Goal: Task Accomplishment & Management: Manage account settings

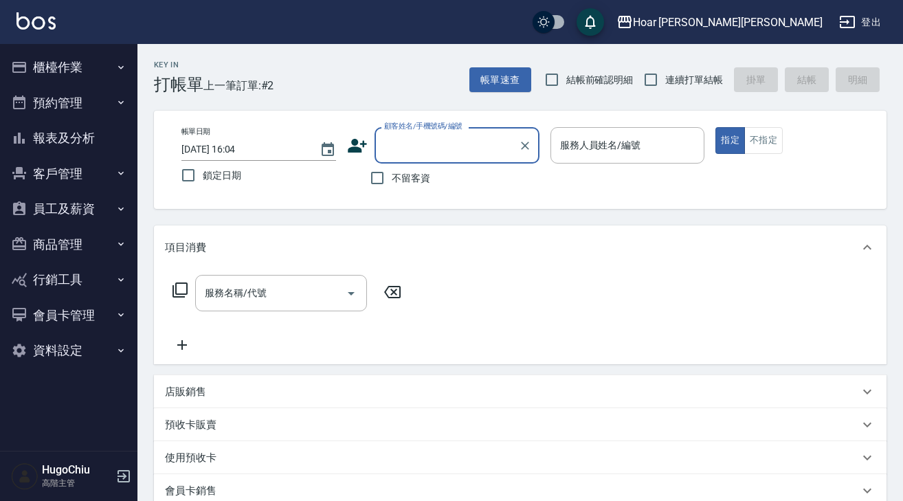
click at [63, 62] on button "櫃檯作業" at bounding box center [68, 67] width 126 height 36
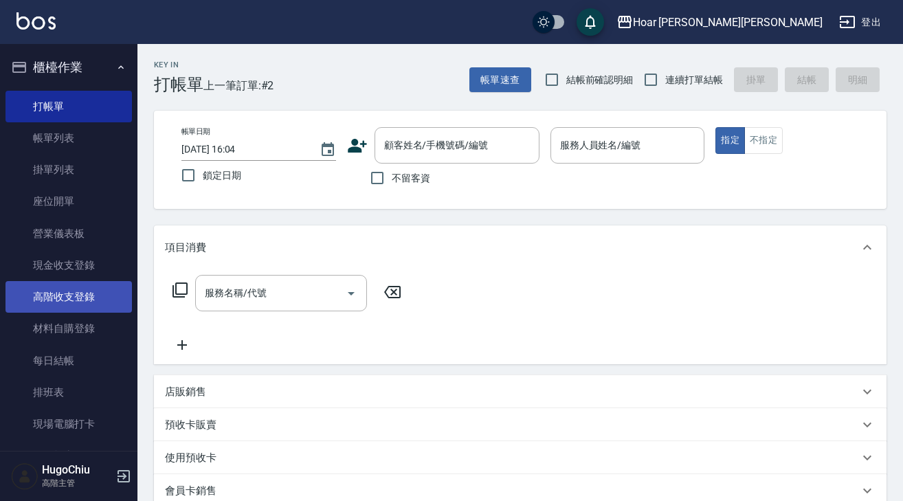
click at [79, 300] on link "高階收支登錄" at bounding box center [68, 297] width 126 height 32
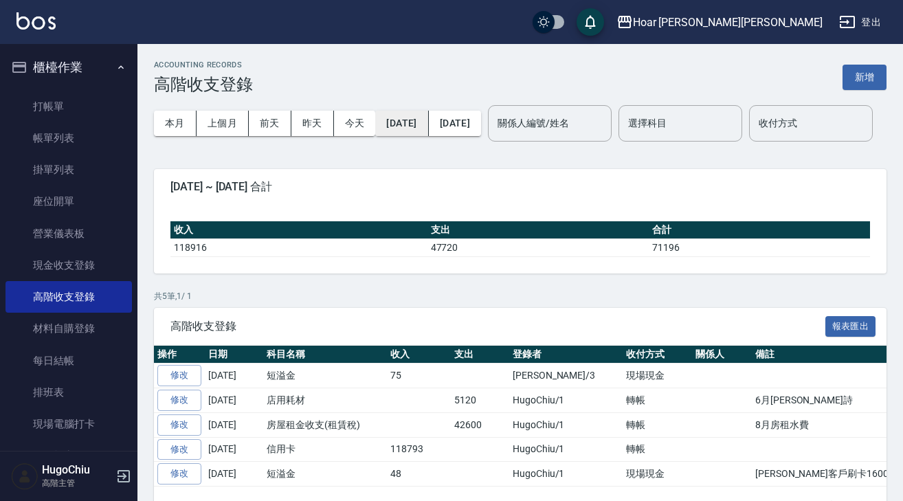
click at [425, 126] on button "[DATE]" at bounding box center [401, 123] width 53 height 25
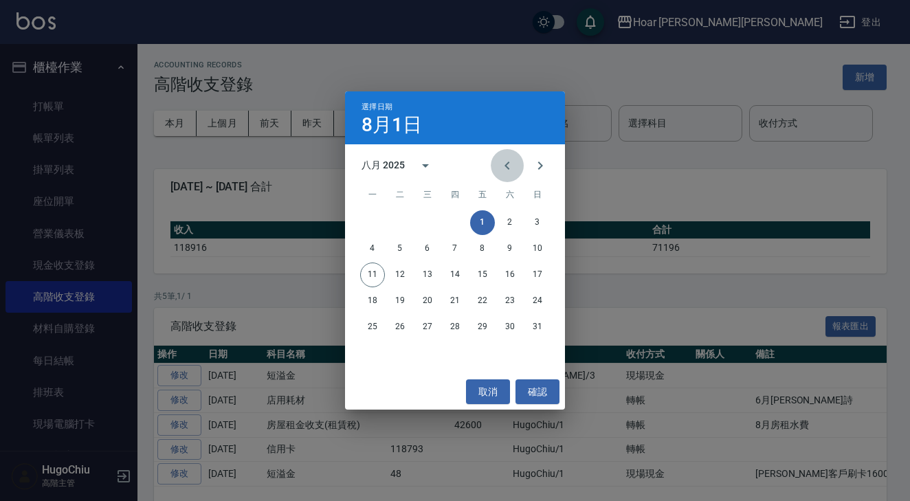
click at [509, 164] on icon "Previous month" at bounding box center [507, 165] width 16 height 16
drag, startPoint x: 505, startPoint y: 164, endPoint x: 500, endPoint y: 177, distance: 13.9
click at [505, 164] on icon "Previous month" at bounding box center [507, 165] width 16 height 16
click at [533, 219] on button "1" at bounding box center [537, 222] width 25 height 25
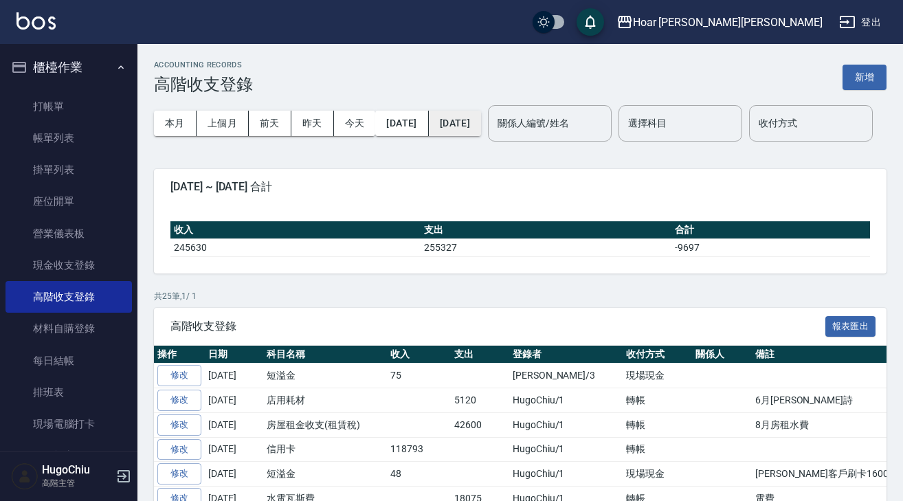
click at [481, 122] on button "[DATE]" at bounding box center [455, 123] width 52 height 25
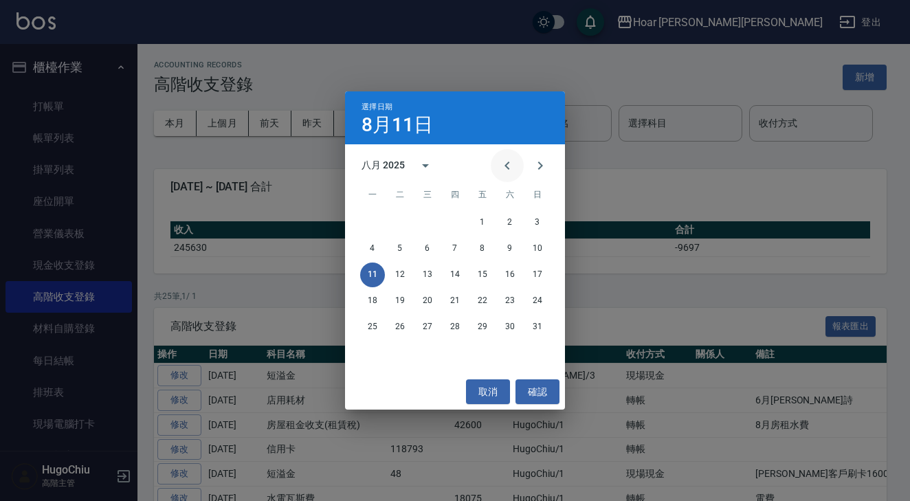
click at [502, 168] on icon "Previous month" at bounding box center [507, 165] width 16 height 16
click at [372, 355] on button "30" at bounding box center [372, 353] width 25 height 25
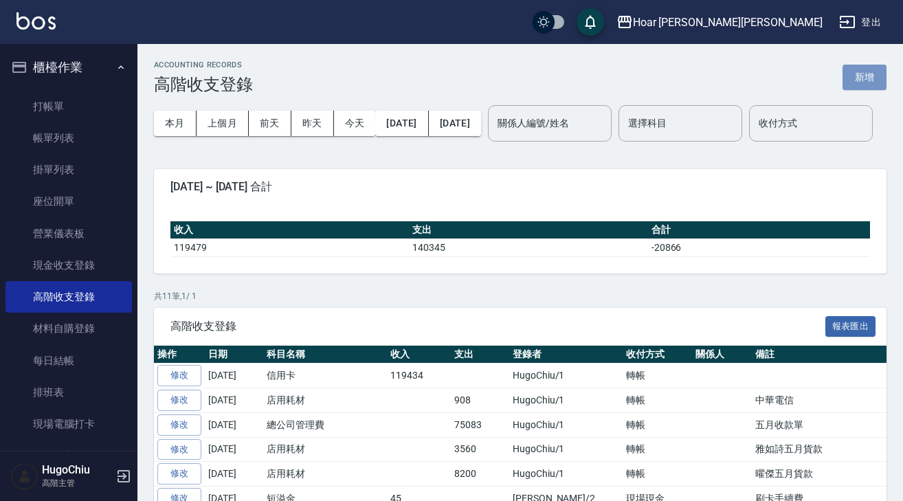
click at [860, 84] on button "新增" at bounding box center [865, 77] width 44 height 25
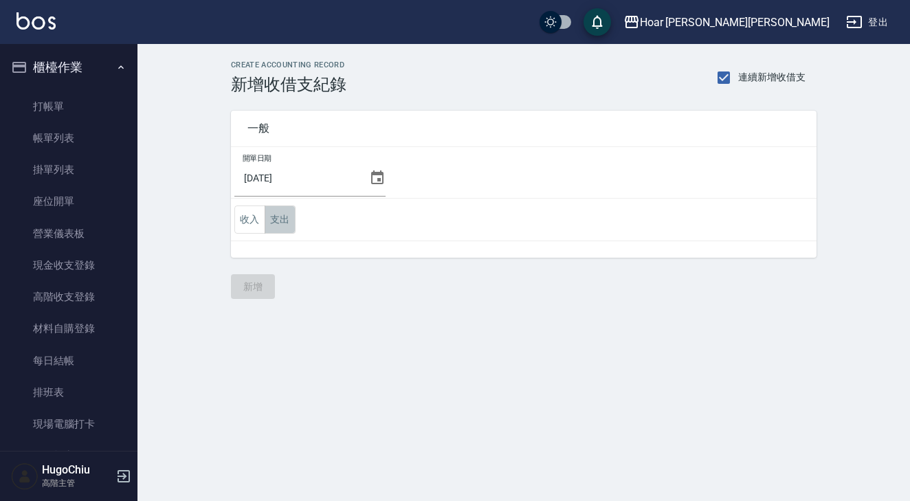
click at [274, 223] on button "支出" at bounding box center [280, 220] width 31 height 28
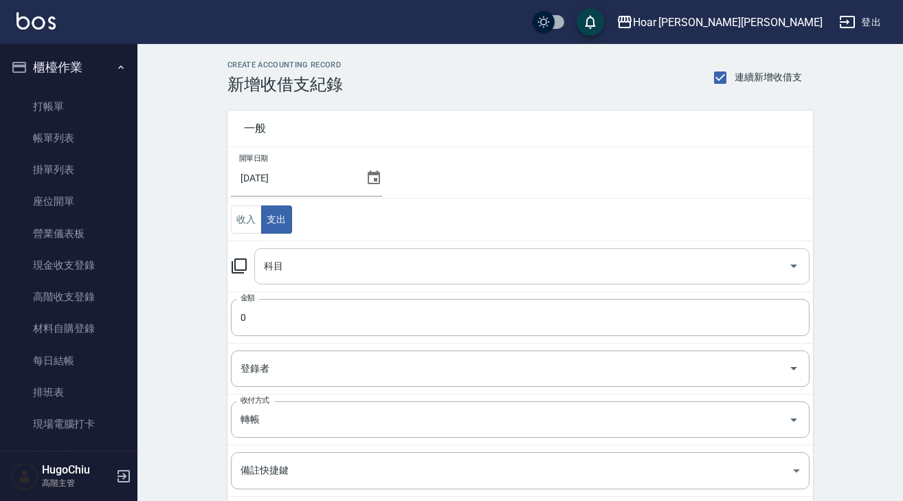
click at [333, 273] on input "科目" at bounding box center [521, 266] width 522 height 24
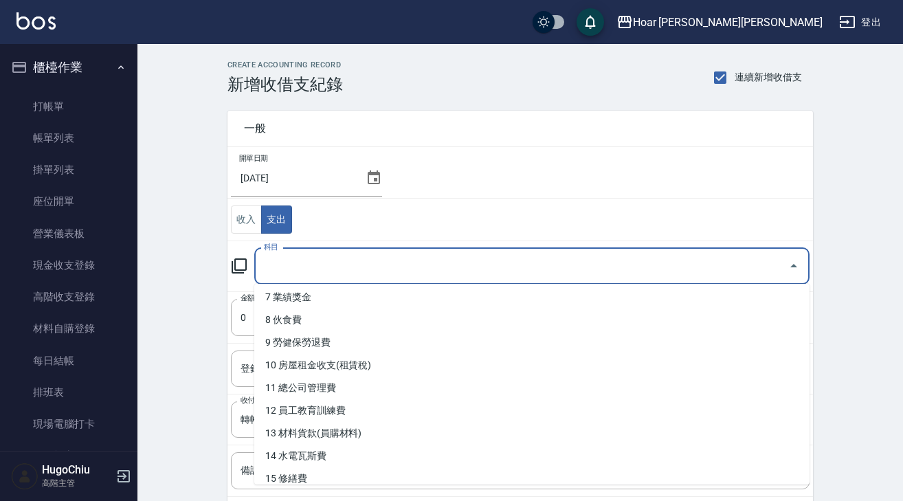
scroll to position [221, 0]
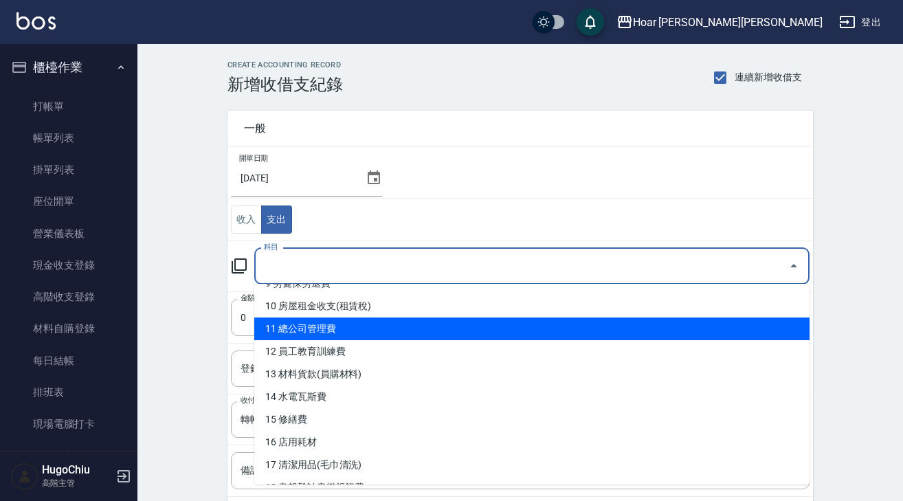
click at [355, 331] on li "11 總公司管理費" at bounding box center [531, 329] width 555 height 23
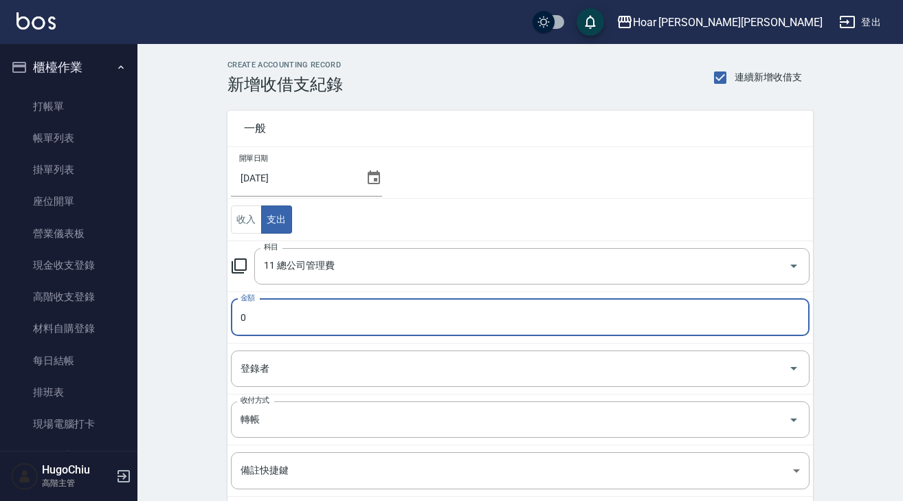
type input "11 總公司管理費"
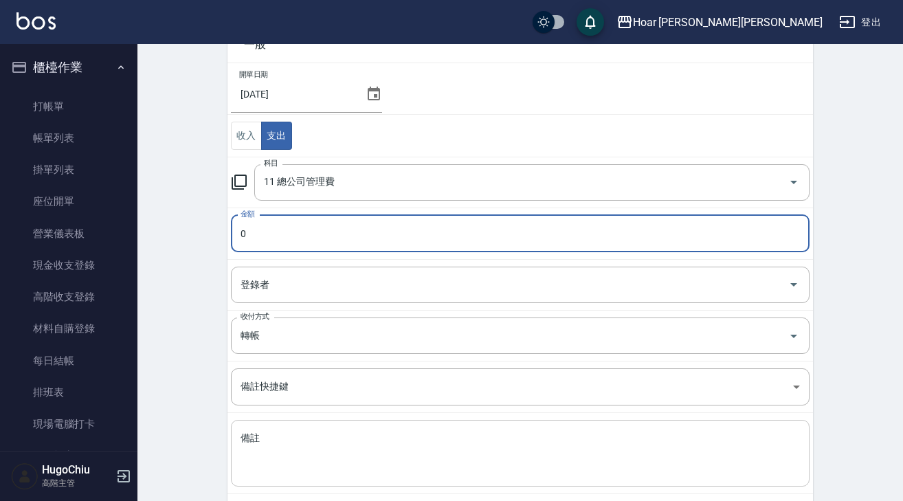
scroll to position [108, 0]
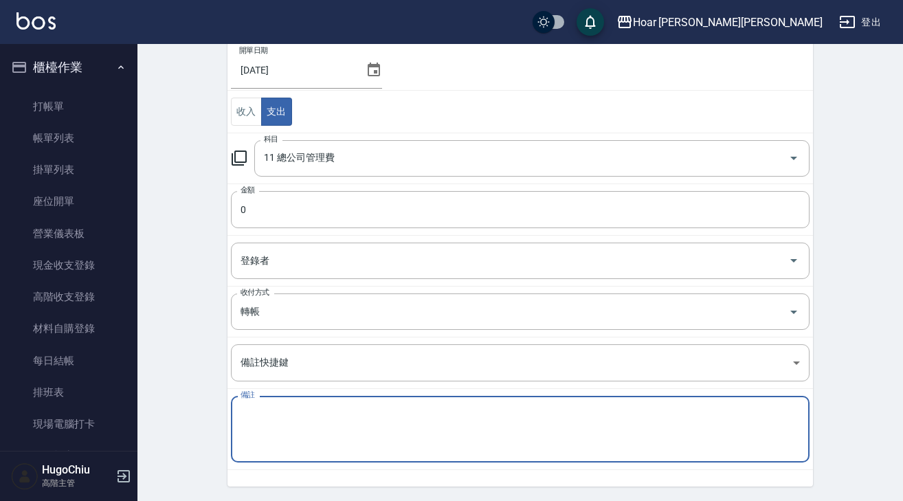
click at [287, 442] on textarea "備註" at bounding box center [520, 430] width 559 height 44
paste textarea "6月收款單"
type textarea "6月收款單"
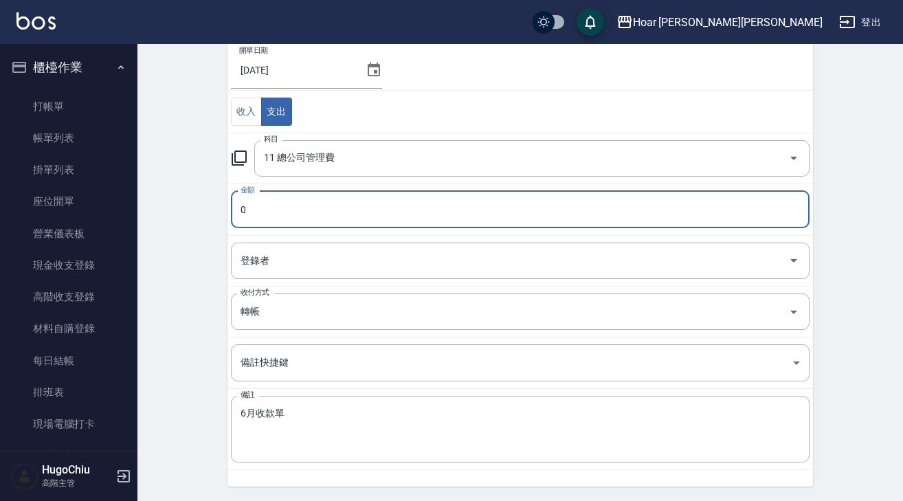
click at [300, 209] on input "0" at bounding box center [520, 209] width 579 height 37
type input "086362"
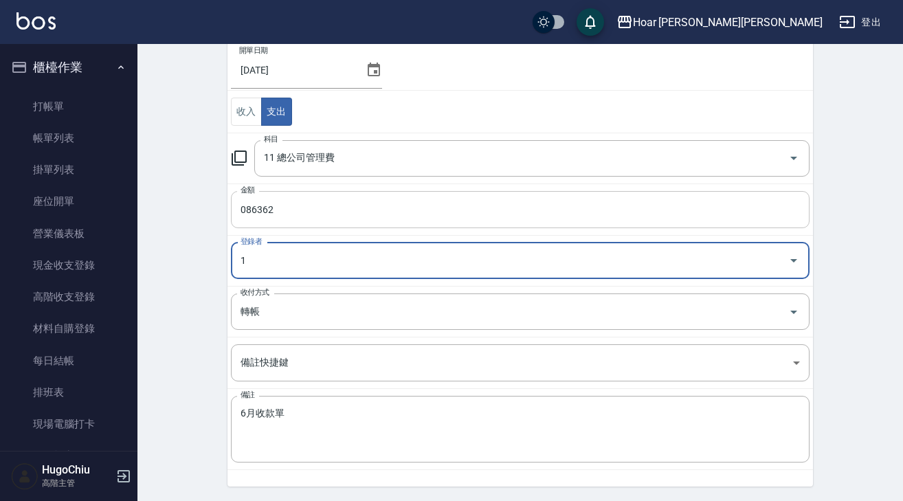
type input "HugoChiu-1"
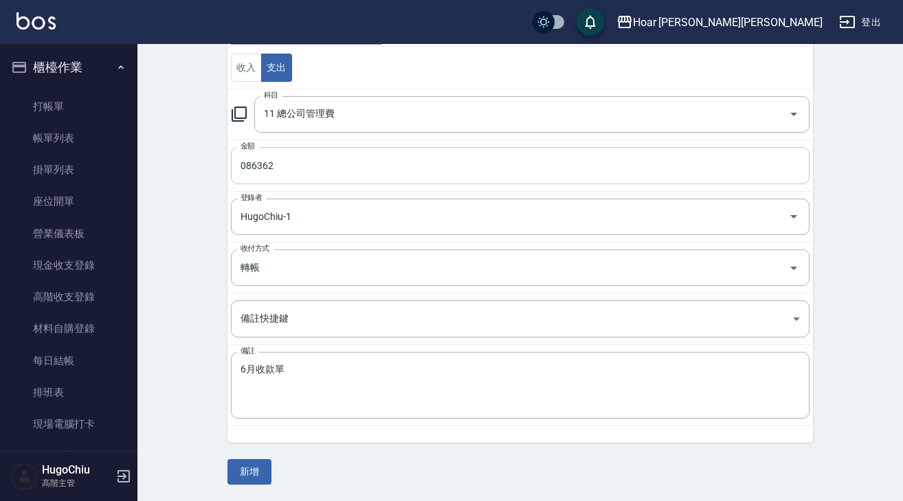
scroll to position [151, 0]
click at [256, 473] on button "新增" at bounding box center [249, 472] width 44 height 25
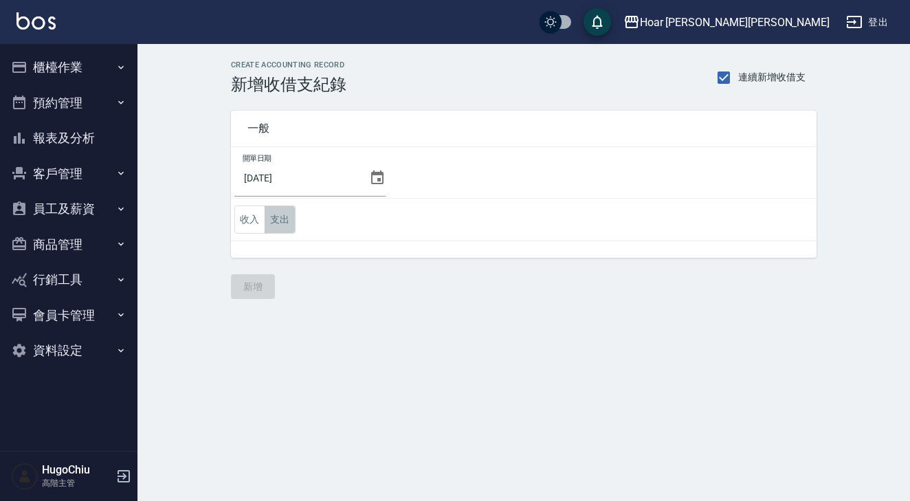
click at [282, 223] on button "支出" at bounding box center [280, 220] width 31 height 28
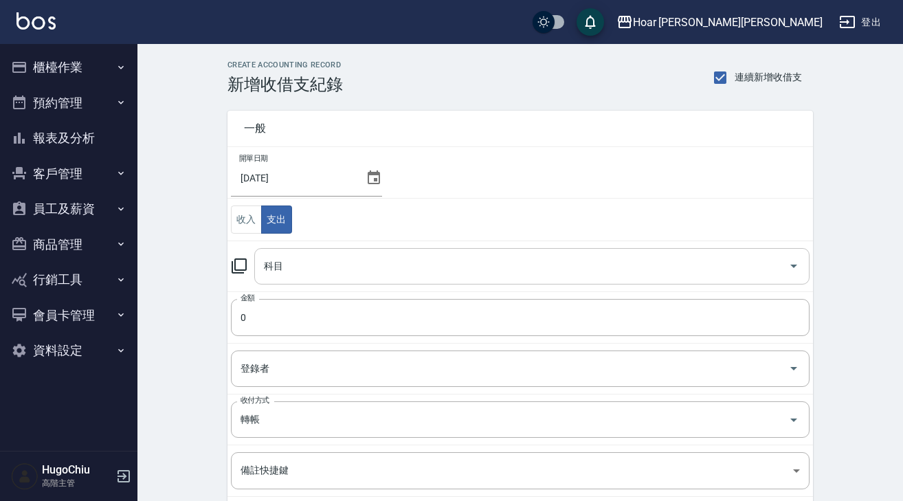
click at [302, 248] on div "科目" at bounding box center [531, 266] width 555 height 36
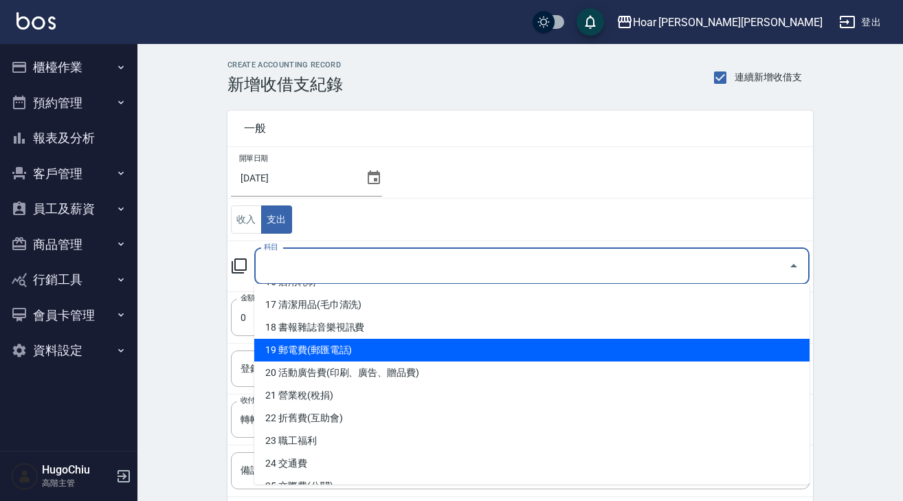
scroll to position [383, 0]
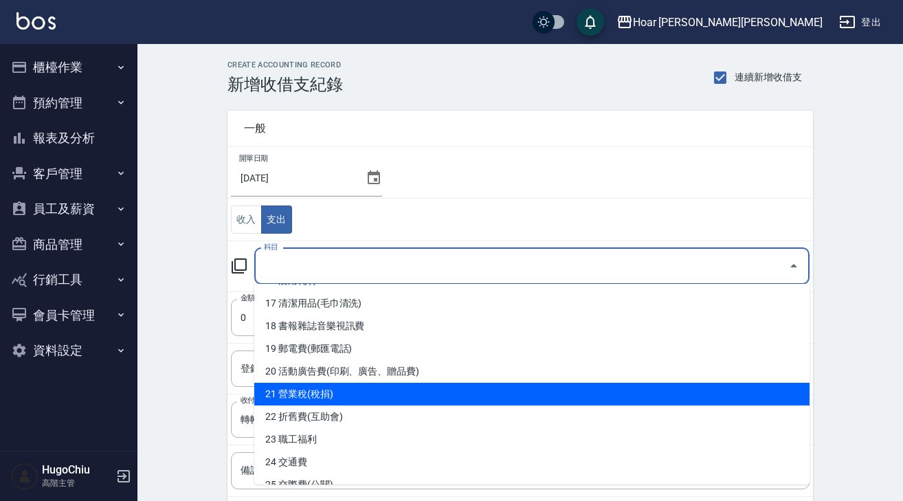
click at [378, 403] on li "21 營業稅(稅捐)" at bounding box center [531, 394] width 555 height 23
type input "21 營業稅(稅捐)"
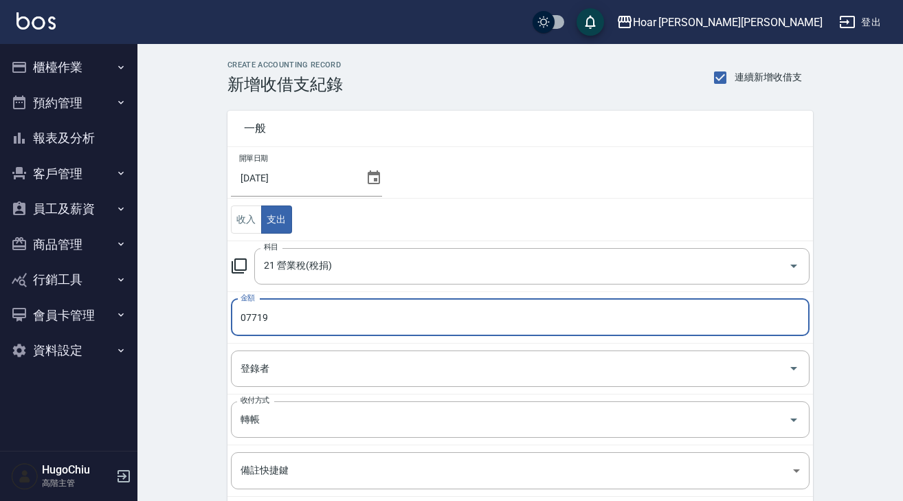
type input "07719"
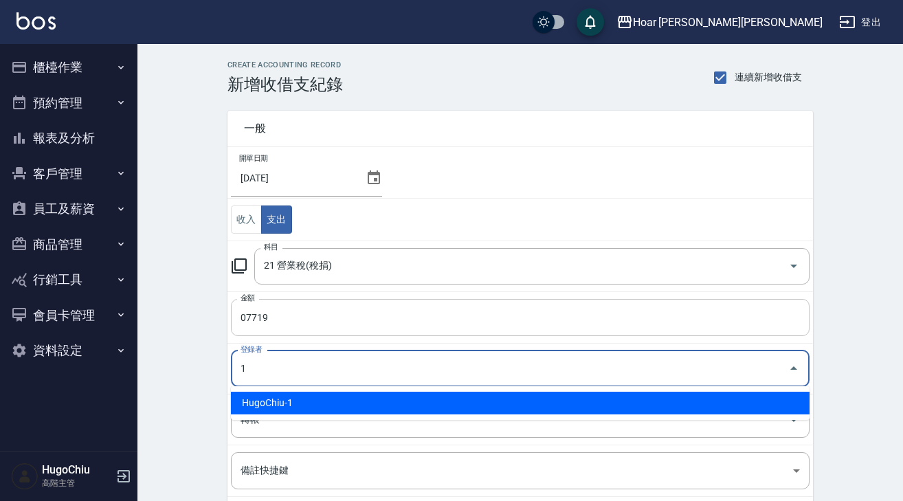
type input "HugoChiu-1"
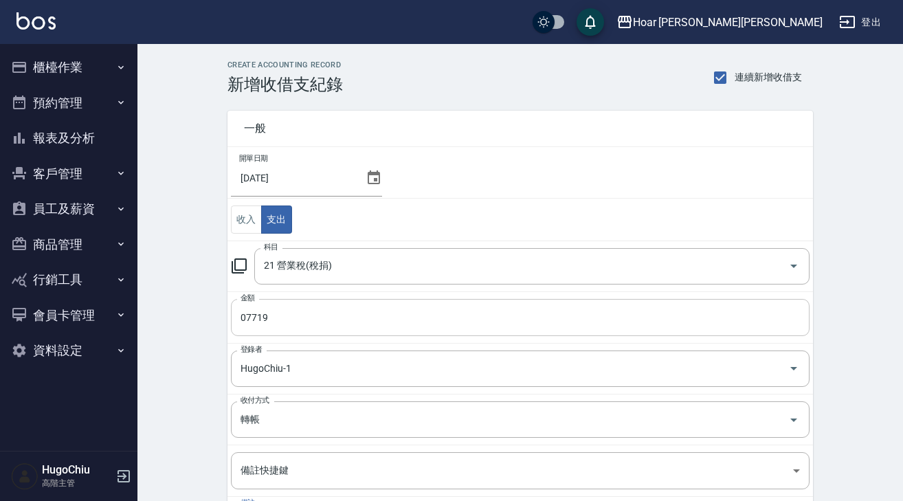
scroll to position [151, 0]
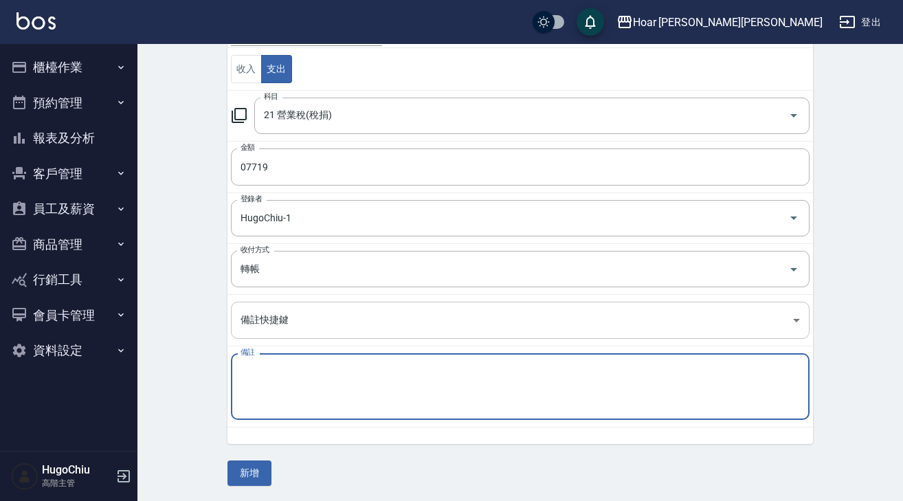
paste textarea "4到6月稅金"
type textarea "4到6月稅金"
click at [256, 473] on button "新增" at bounding box center [249, 472] width 44 height 25
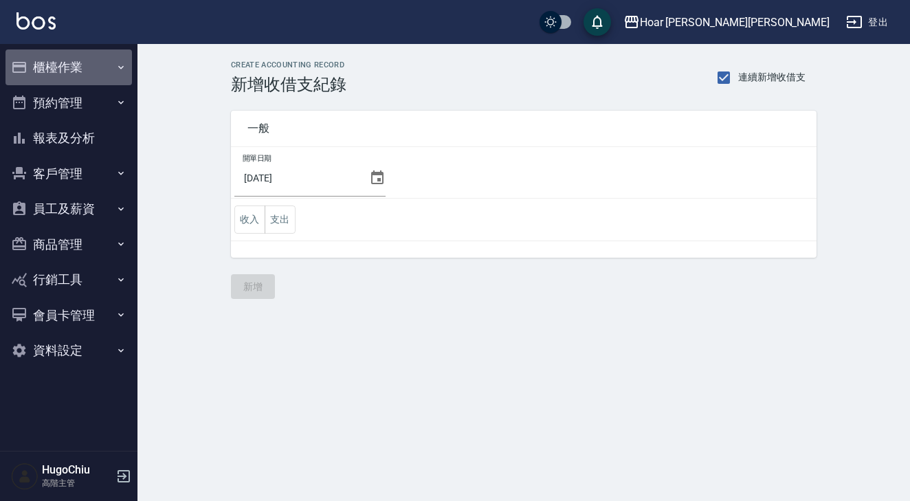
click at [64, 49] on button "櫃檯作業" at bounding box center [68, 67] width 126 height 36
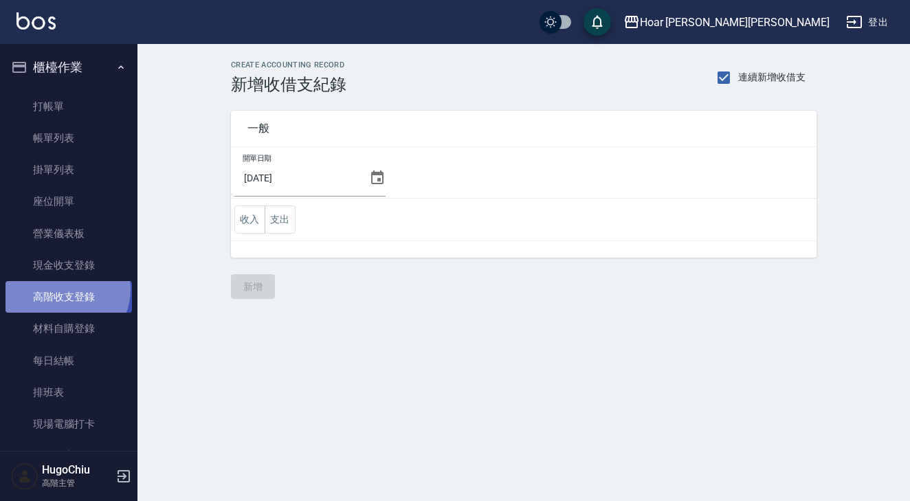
click at [65, 288] on link "高階收支登錄" at bounding box center [68, 297] width 126 height 32
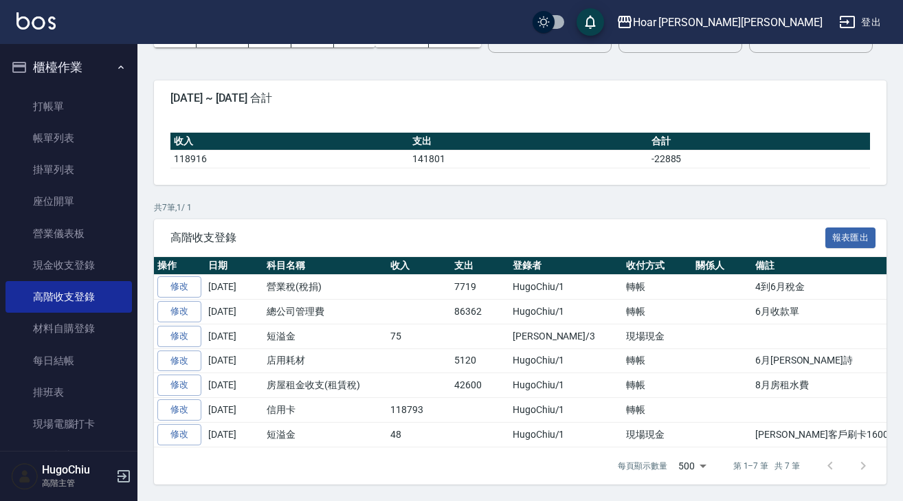
scroll to position [127, 0]
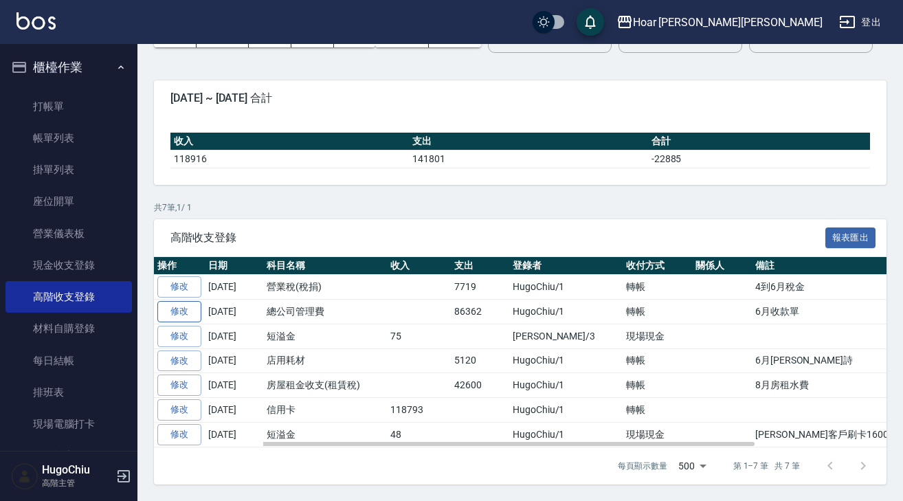
click at [187, 320] on link "修改" at bounding box center [179, 311] width 44 height 21
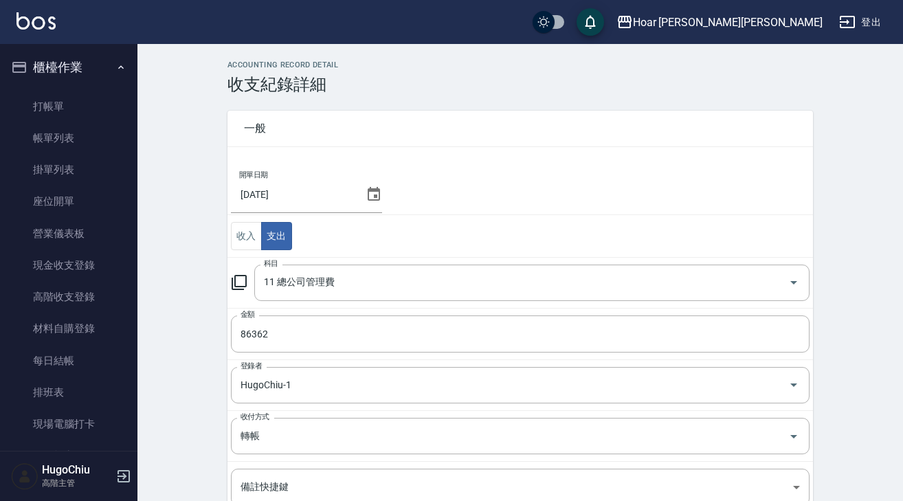
click at [373, 196] on icon at bounding box center [374, 194] width 12 height 14
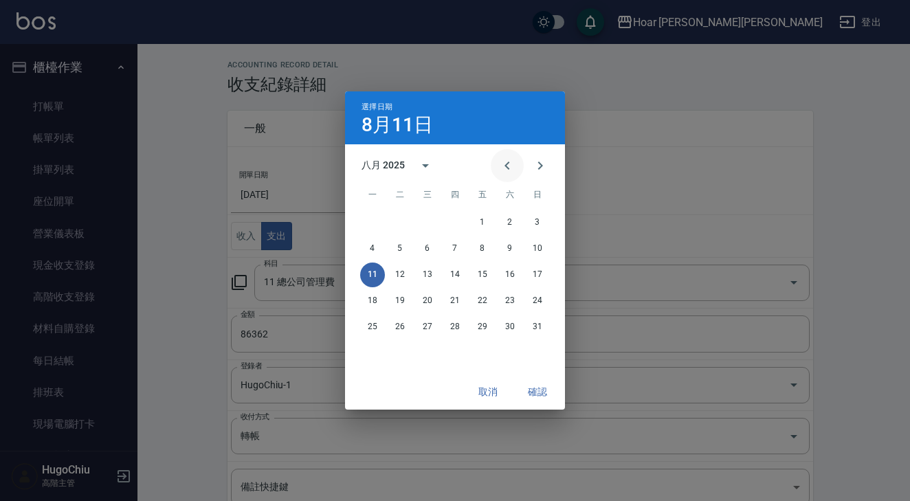
click at [508, 168] on icon "Previous month" at bounding box center [506, 166] width 5 height 8
click at [375, 348] on button "30" at bounding box center [372, 353] width 25 height 25
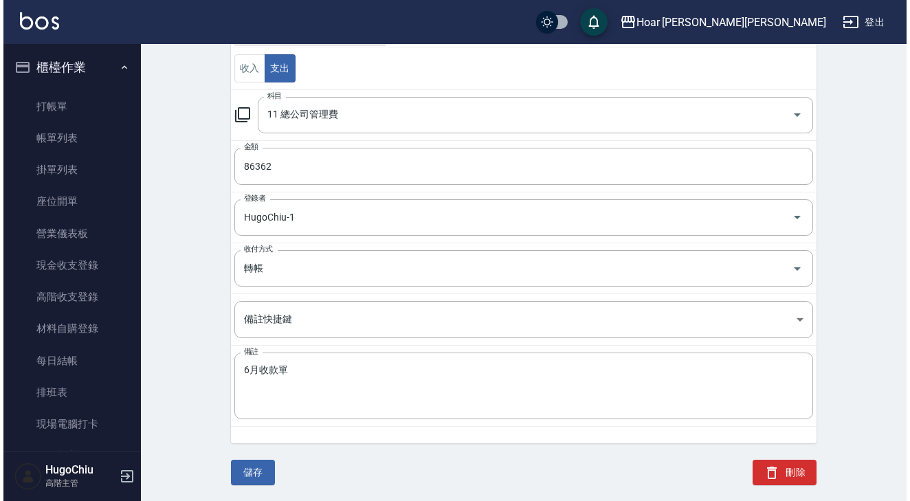
scroll to position [167, 0]
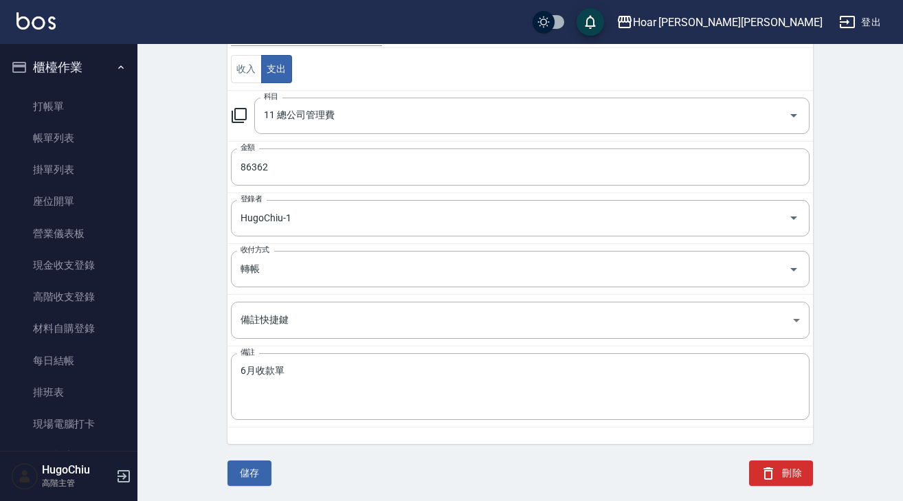
drag, startPoint x: 216, startPoint y: 478, endPoint x: 226, endPoint y: 478, distance: 10.3
click at [216, 478] on div "儲存" at bounding box center [241, 465] width 60 height 42
click at [238, 478] on button "儲存" at bounding box center [249, 472] width 44 height 25
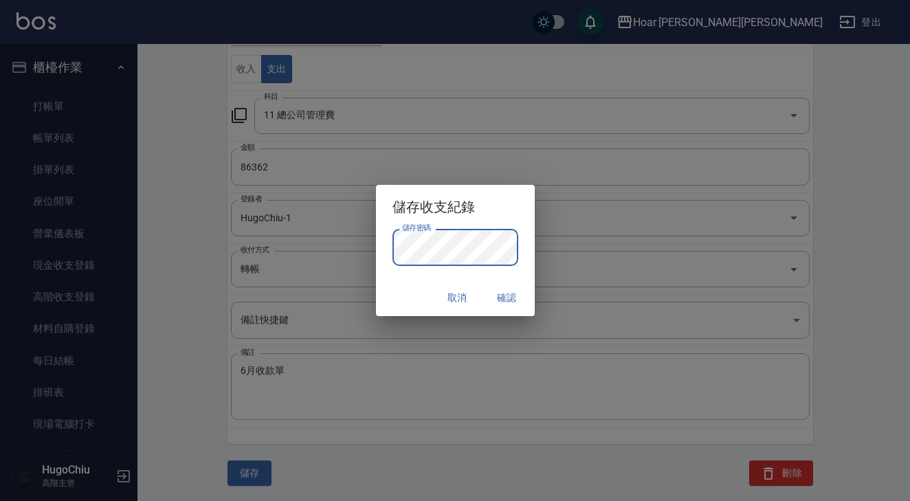
click at [498, 298] on button "確認" at bounding box center [507, 297] width 44 height 25
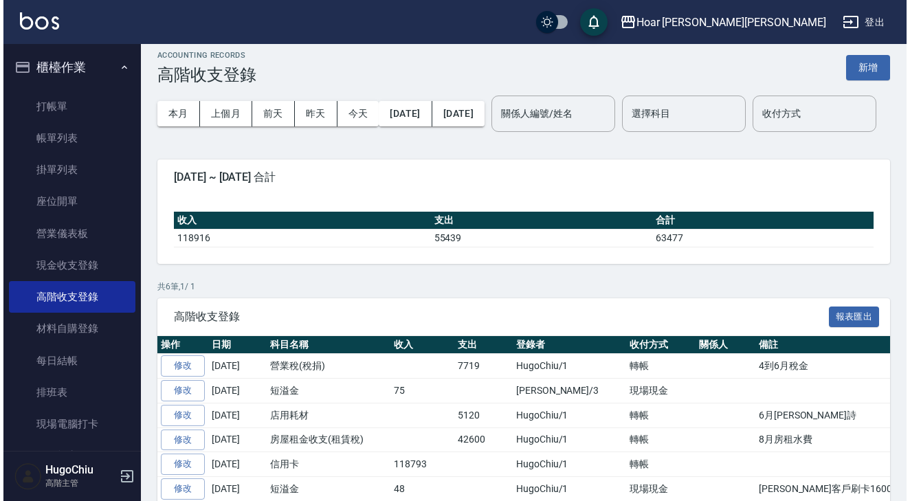
scroll to position [9, 0]
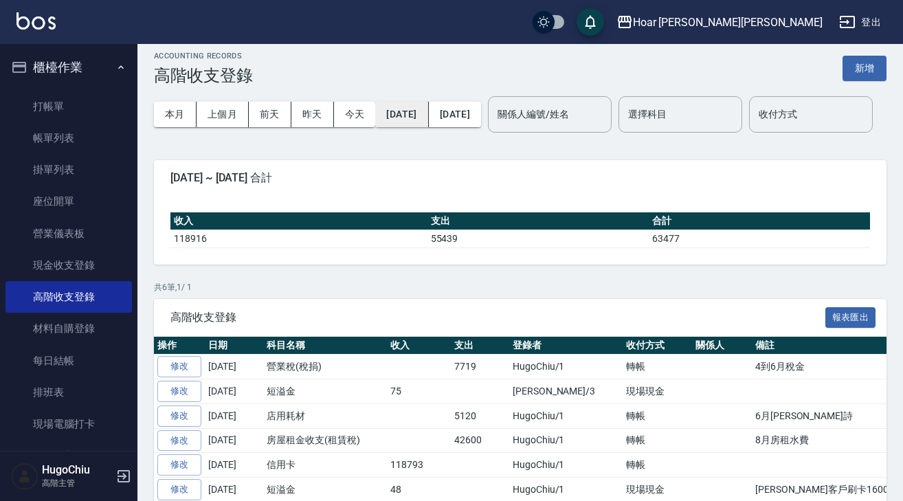
click at [396, 118] on button "[DATE]" at bounding box center [401, 114] width 53 height 25
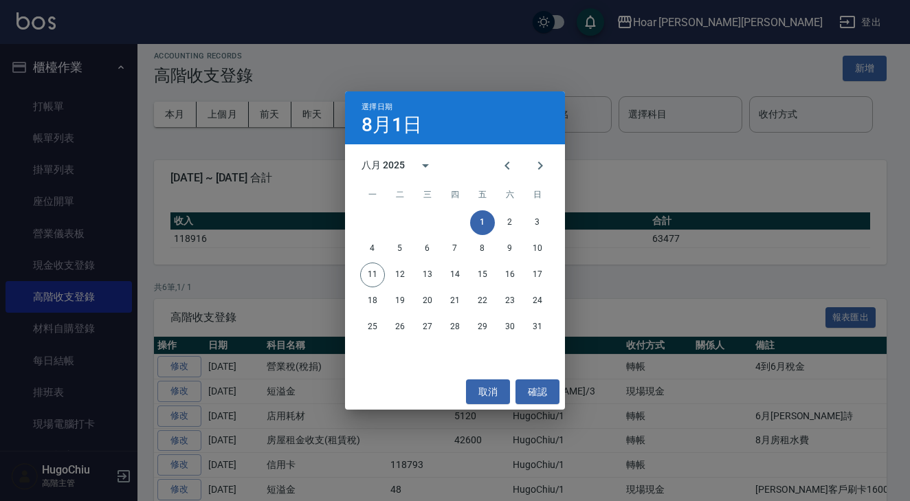
drag, startPoint x: 496, startPoint y: 161, endPoint x: 511, endPoint y: 188, distance: 31.1
click at [497, 162] on button "Previous month" at bounding box center [507, 165] width 33 height 33
drag, startPoint x: 509, startPoint y: 172, endPoint x: 496, endPoint y: 277, distance: 105.9
click at [509, 172] on icon "Previous month" at bounding box center [507, 165] width 16 height 16
click at [536, 219] on button "1" at bounding box center [537, 222] width 25 height 25
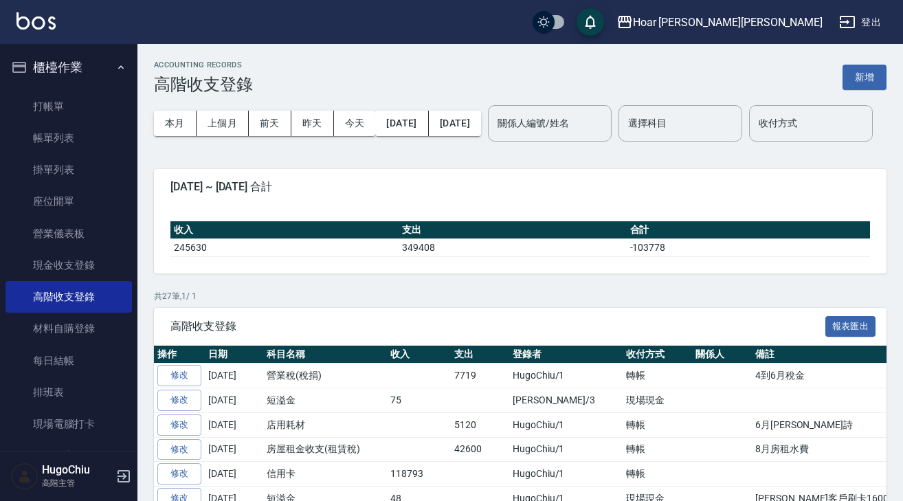
scroll to position [-3, 1]
click at [707, 4] on div "Hoar 霍爾沙龍 登出" at bounding box center [451, 22] width 903 height 44
click at [717, 0] on div "Hoar 霍爾沙龍 登出" at bounding box center [451, 22] width 903 height 44
click at [865, 87] on button "新增" at bounding box center [865, 77] width 44 height 25
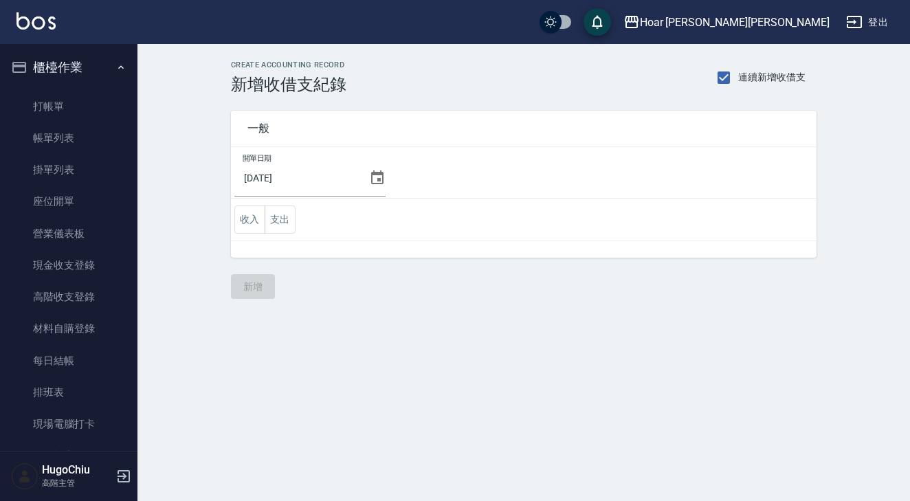
drag, startPoint x: 289, startPoint y: 223, endPoint x: 306, endPoint y: 232, distance: 18.8
click at [290, 223] on button "支出" at bounding box center [280, 220] width 31 height 28
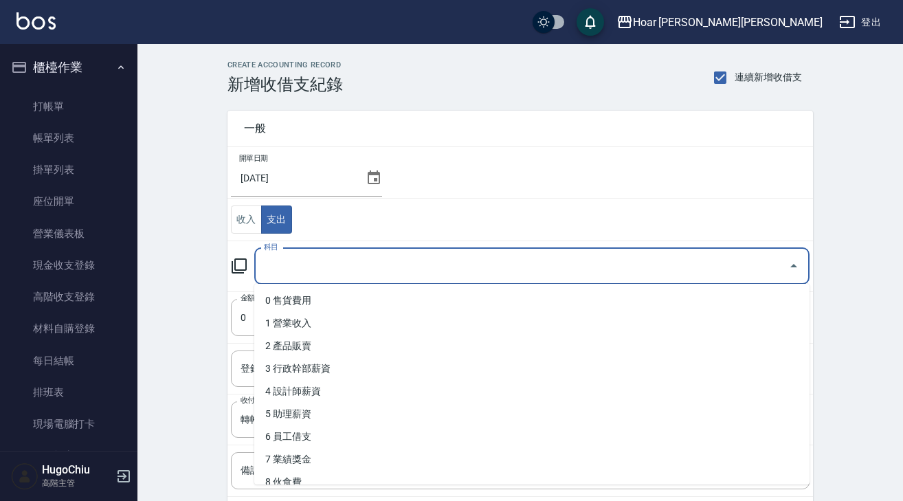
click at [320, 261] on input "科目" at bounding box center [521, 266] width 522 height 24
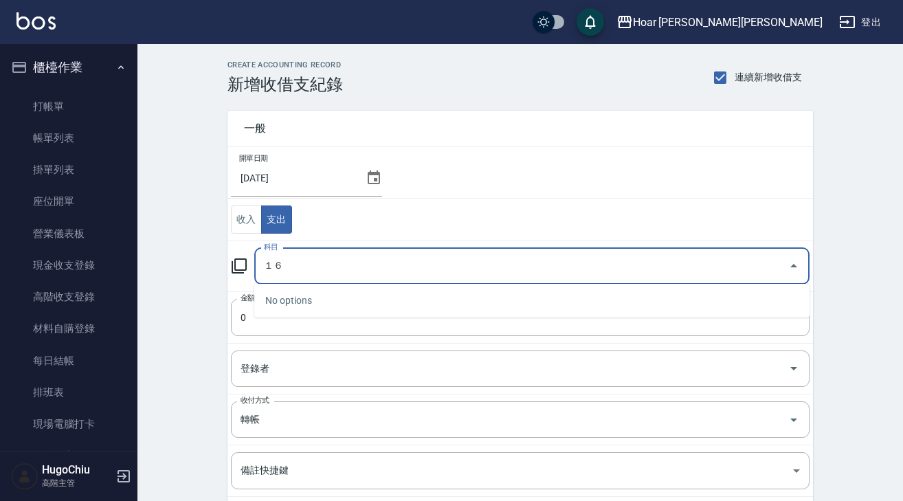
type input "１"
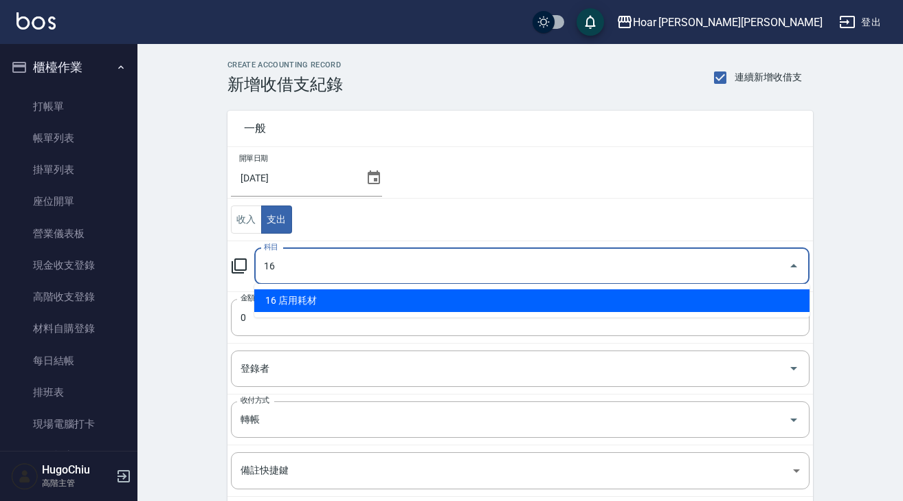
type input "16 店用耗材"
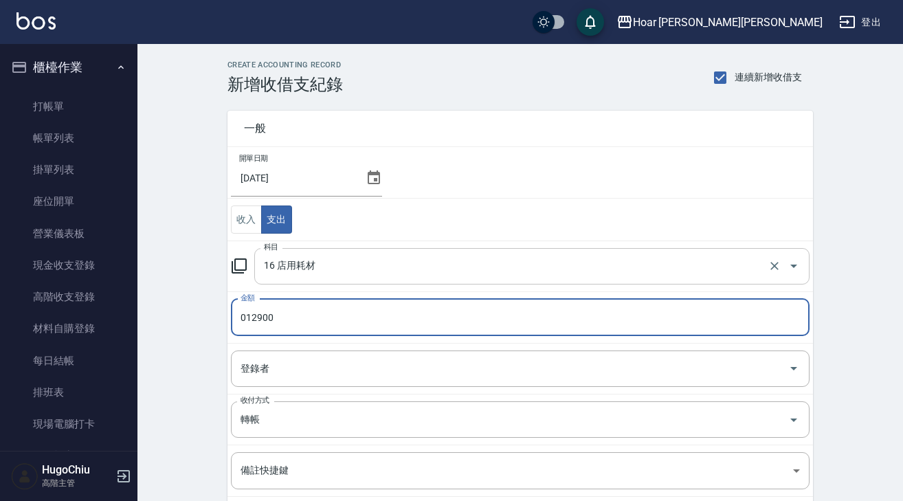
type input "012900"
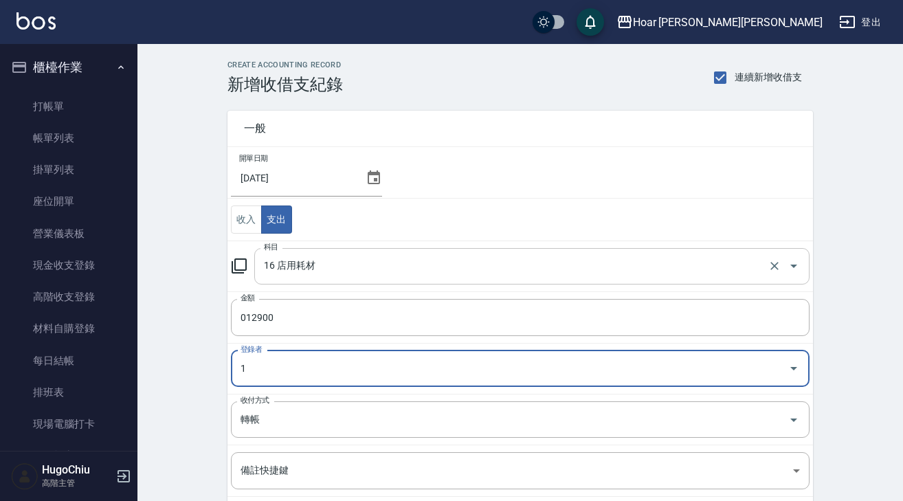
type input "HugoChiu-1"
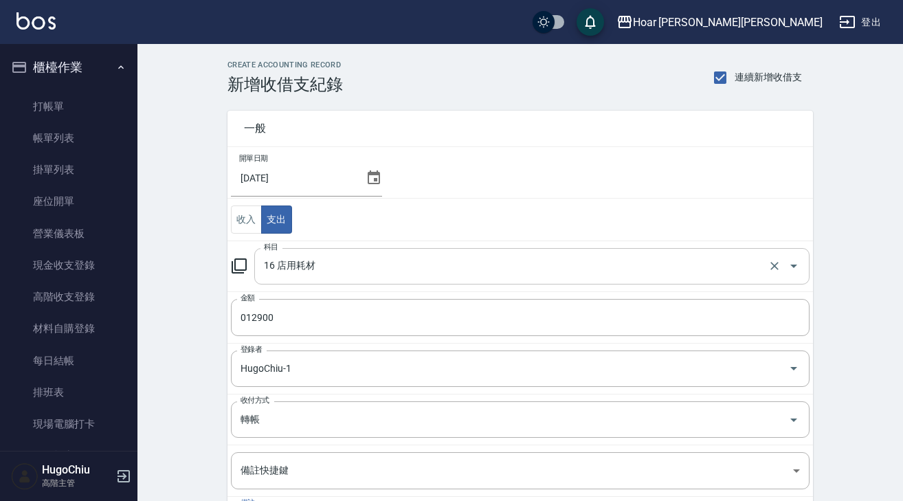
scroll to position [151, 0]
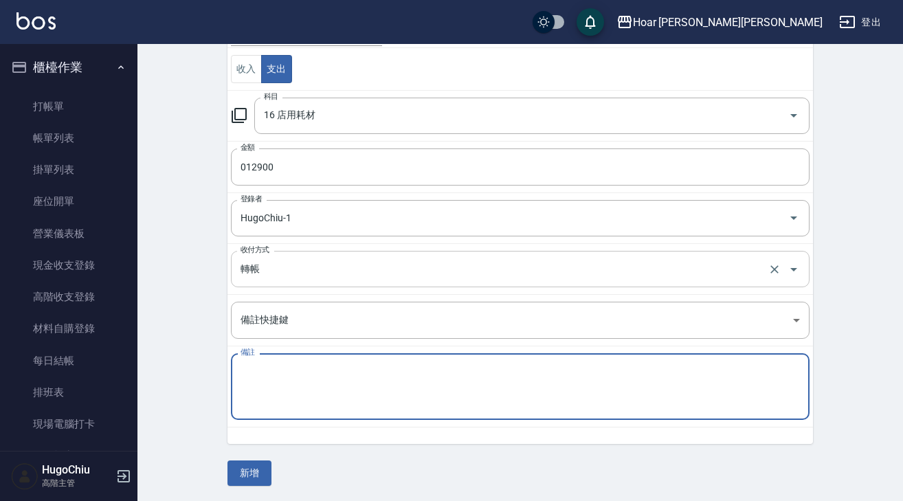
paste textarea "6越曜傑貨款"
type textarea "6越曜傑貨款"
drag, startPoint x: 257, startPoint y: 480, endPoint x: 312, endPoint y: 395, distance: 100.8
click at [257, 480] on button "新增" at bounding box center [249, 472] width 44 height 25
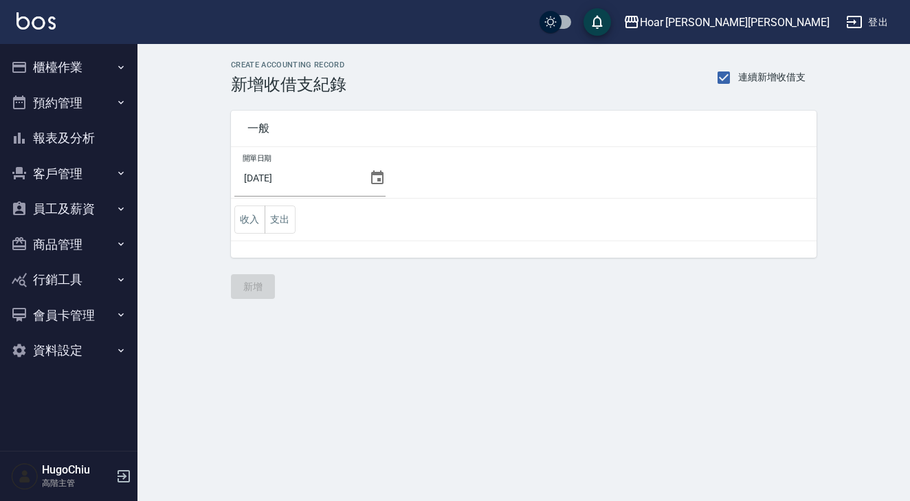
click at [56, 54] on button "櫃檯作業" at bounding box center [68, 67] width 126 height 36
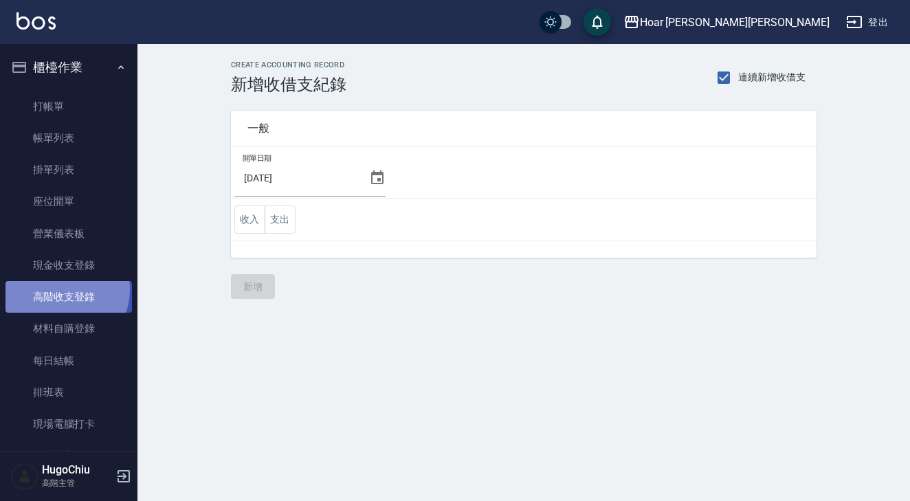
click at [58, 288] on link "高階收支登錄" at bounding box center [68, 297] width 126 height 32
